Goal: Task Accomplishment & Management: Manage account settings

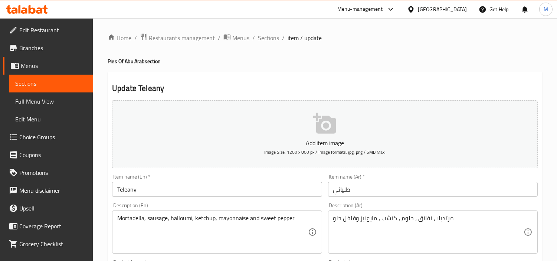
drag, startPoint x: 180, startPoint y: 202, endPoint x: 162, endPoint y: 200, distance: 17.9
click at [175, 201] on div "Description (En) Mortadella, sausage, halloumi, ketchup, mayonnaise and sweet p…" at bounding box center [216, 228] width 215 height 57
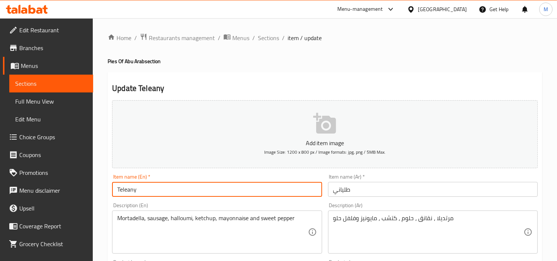
drag, startPoint x: 154, startPoint y: 190, endPoint x: 15, endPoint y: 196, distance: 138.8
click at [272, 39] on span "Sections" at bounding box center [268, 37] width 21 height 9
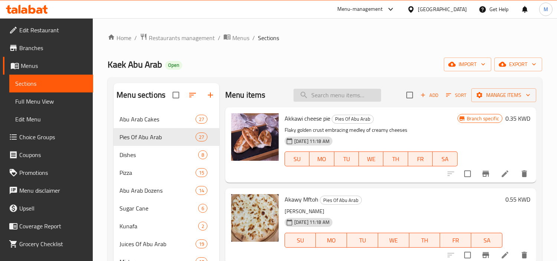
click at [345, 94] on input "search" at bounding box center [337, 95] width 88 height 13
paste input "Teleany"
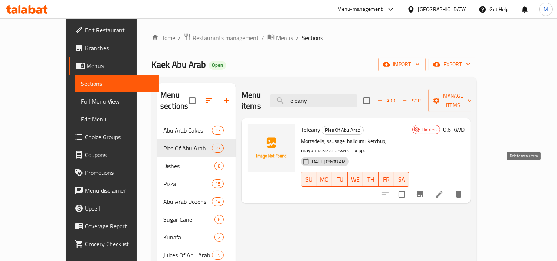
type input "Teleany"
click at [461, 191] on icon "delete" at bounding box center [458, 194] width 5 height 7
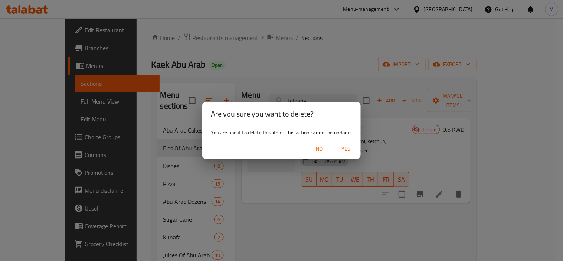
click at [343, 147] on span "Yes" at bounding box center [346, 148] width 18 height 9
